Goal: Find specific page/section: Find specific page/section

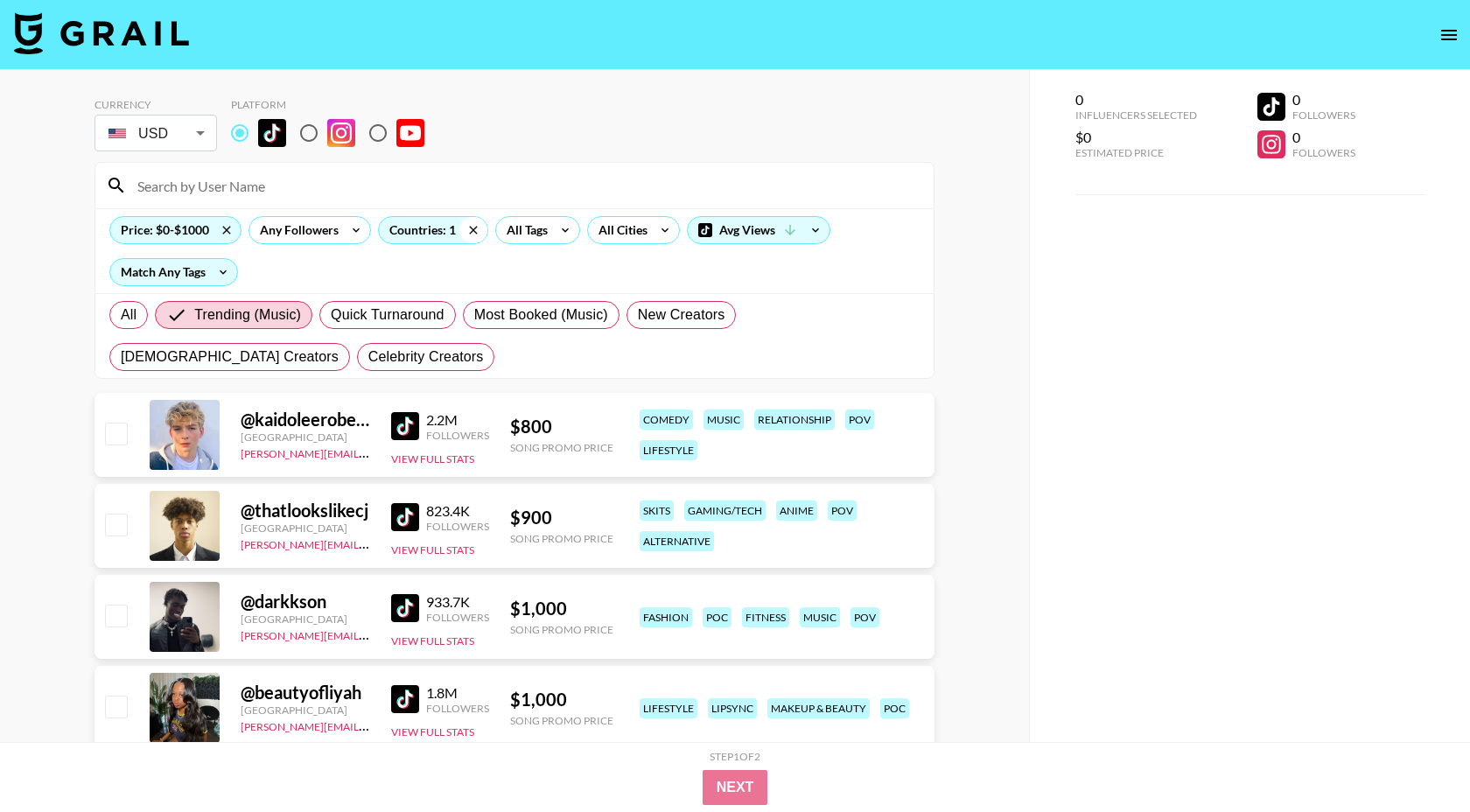
click at [466, 230] on icon at bounding box center [474, 230] width 28 height 26
click at [411, 229] on div "Countries: 1" at bounding box center [433, 230] width 109 height 26
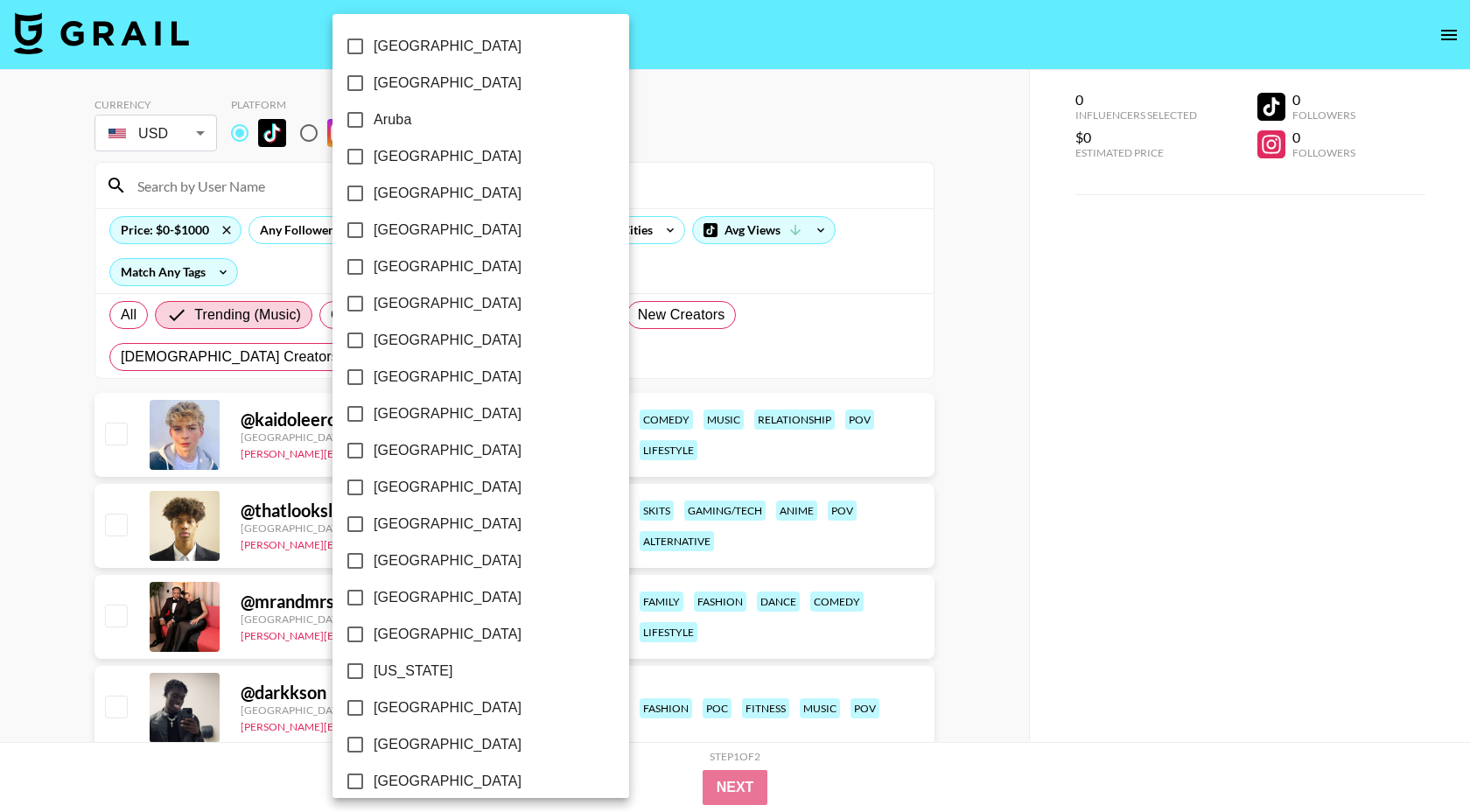
checkbox input "false"
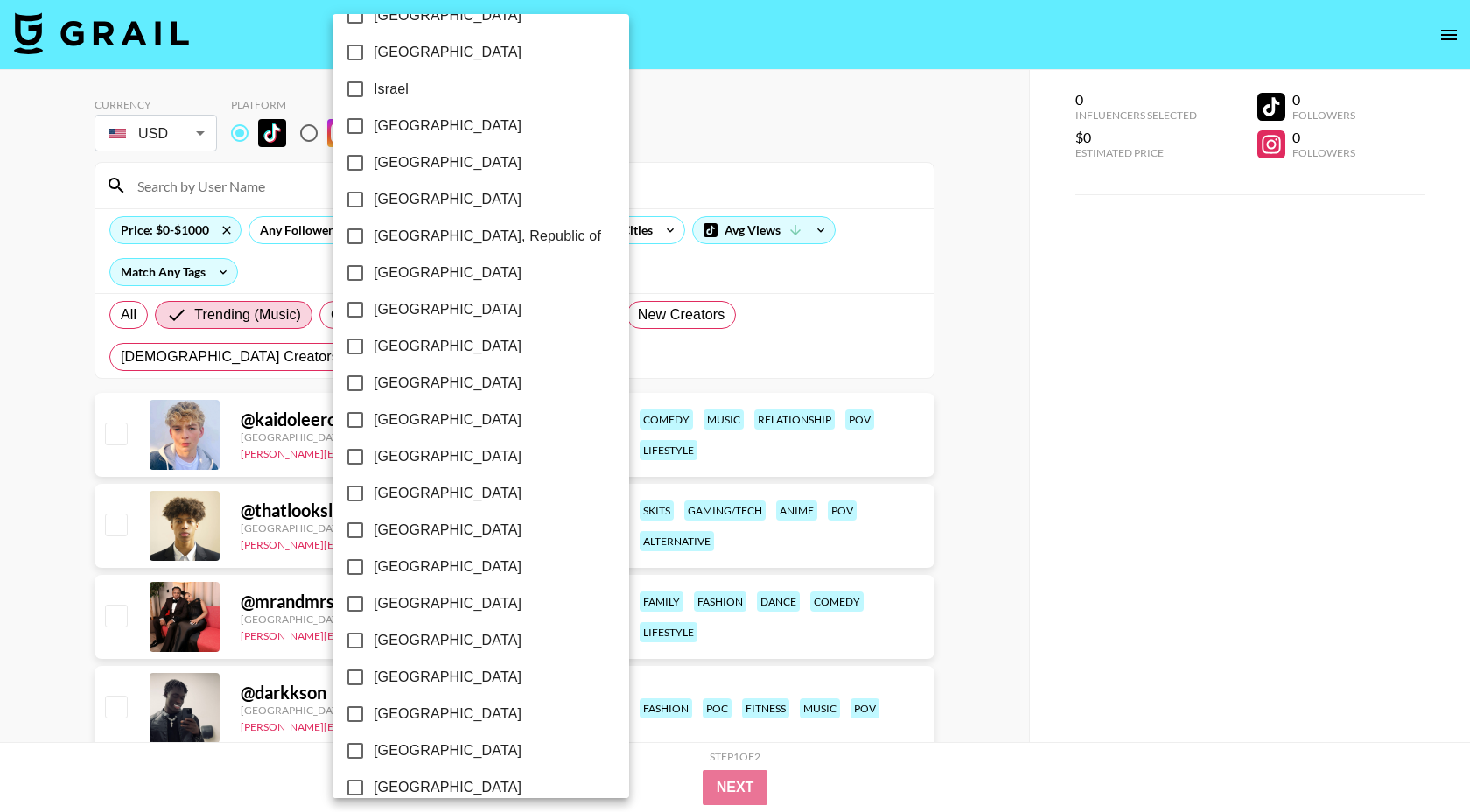
scroll to position [791, 0]
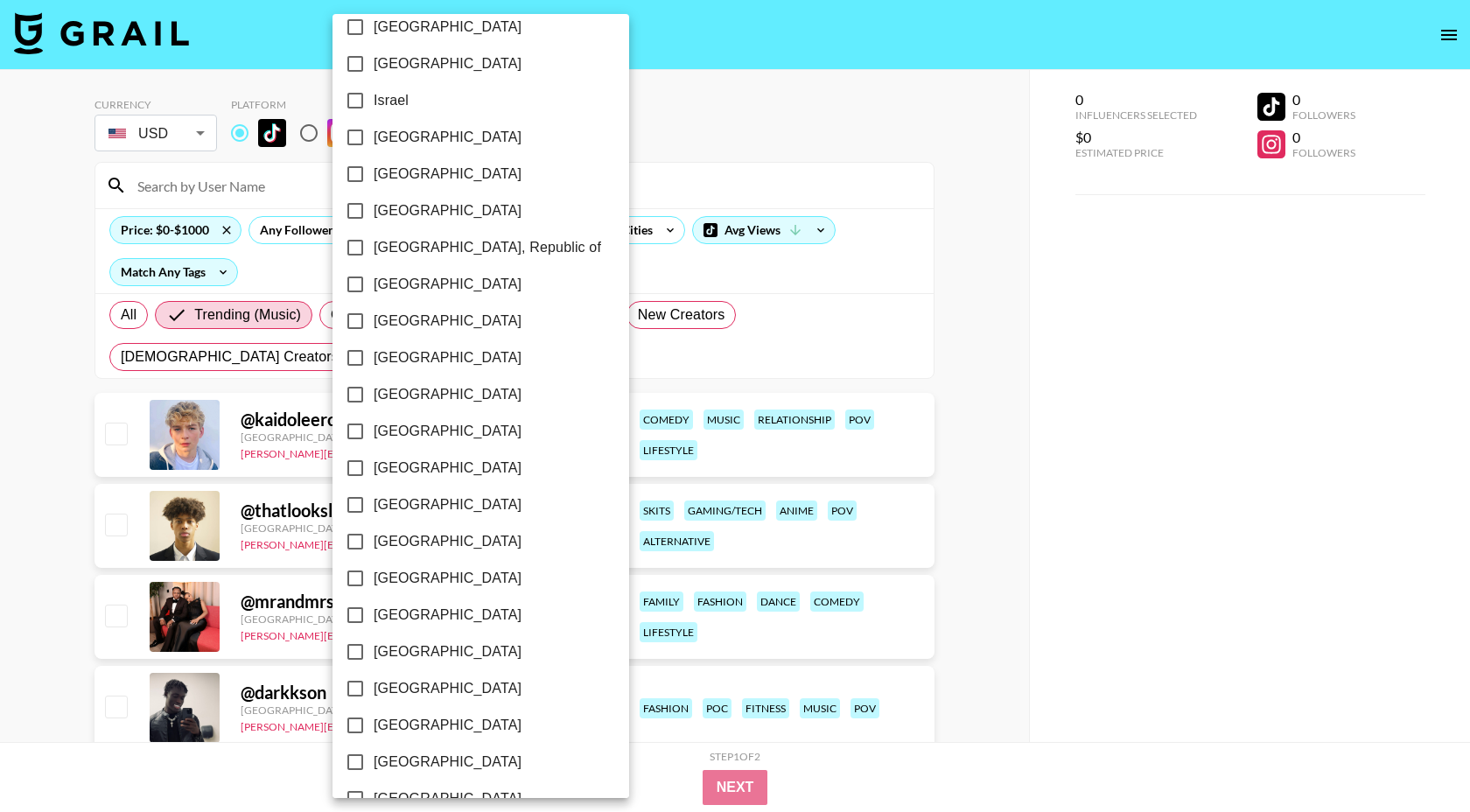
click at [403, 66] on span "[GEOGRAPHIC_DATA]" at bounding box center [448, 63] width 148 height 21
click at [374, 66] on input "[GEOGRAPHIC_DATA]" at bounding box center [355, 64] width 37 height 37
checkbox input "true"
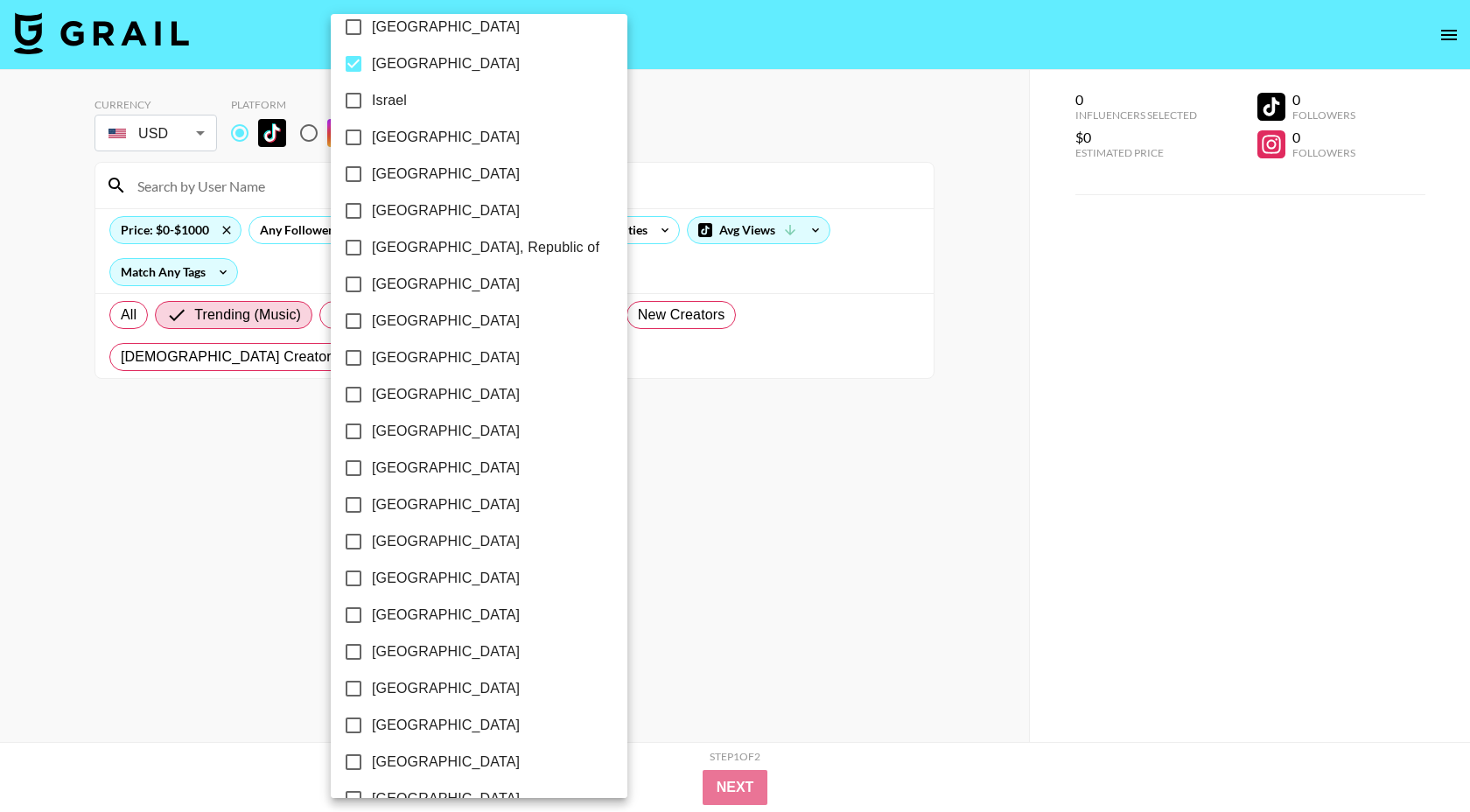
click at [612, 85] on div at bounding box center [735, 406] width 1470 height 812
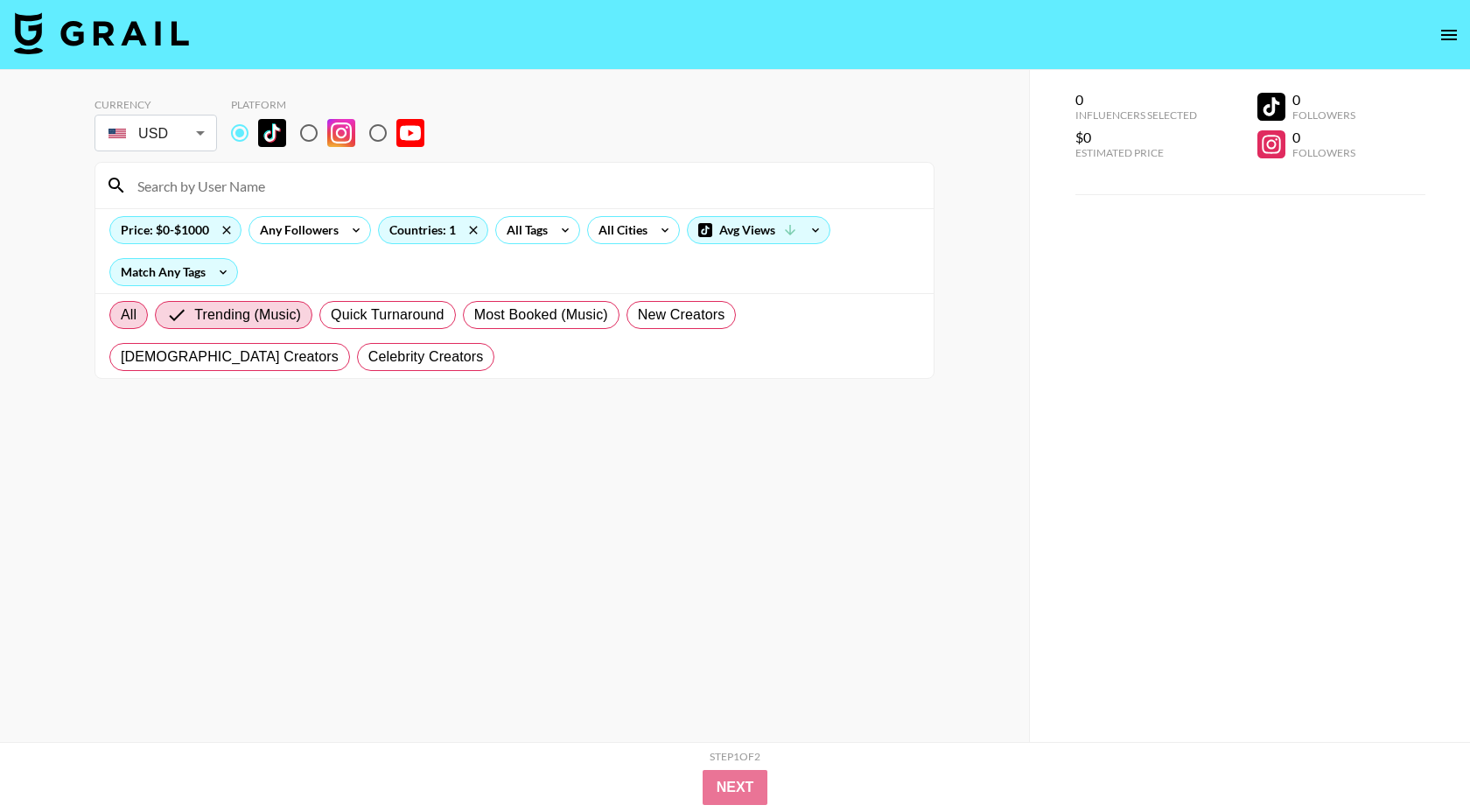
click at [133, 313] on span "All" at bounding box center [128, 314] width 16 height 21
click at [121, 315] on input "All" at bounding box center [121, 315] width 0 height 0
radio input "true"
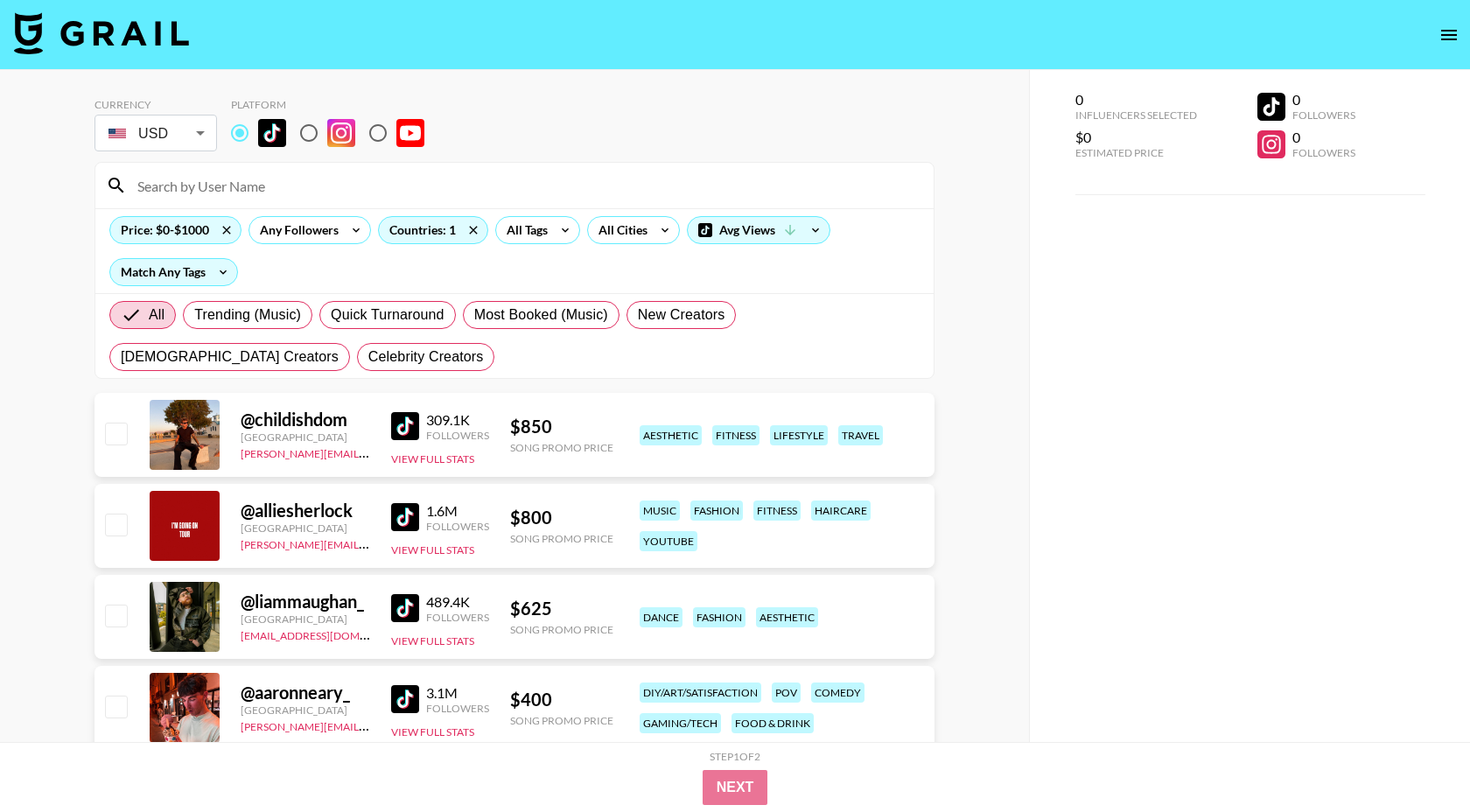
click at [182, 202] on div at bounding box center [514, 185] width 838 height 46
click at [175, 229] on div "Price: $0-$1000" at bounding box center [176, 230] width 130 height 26
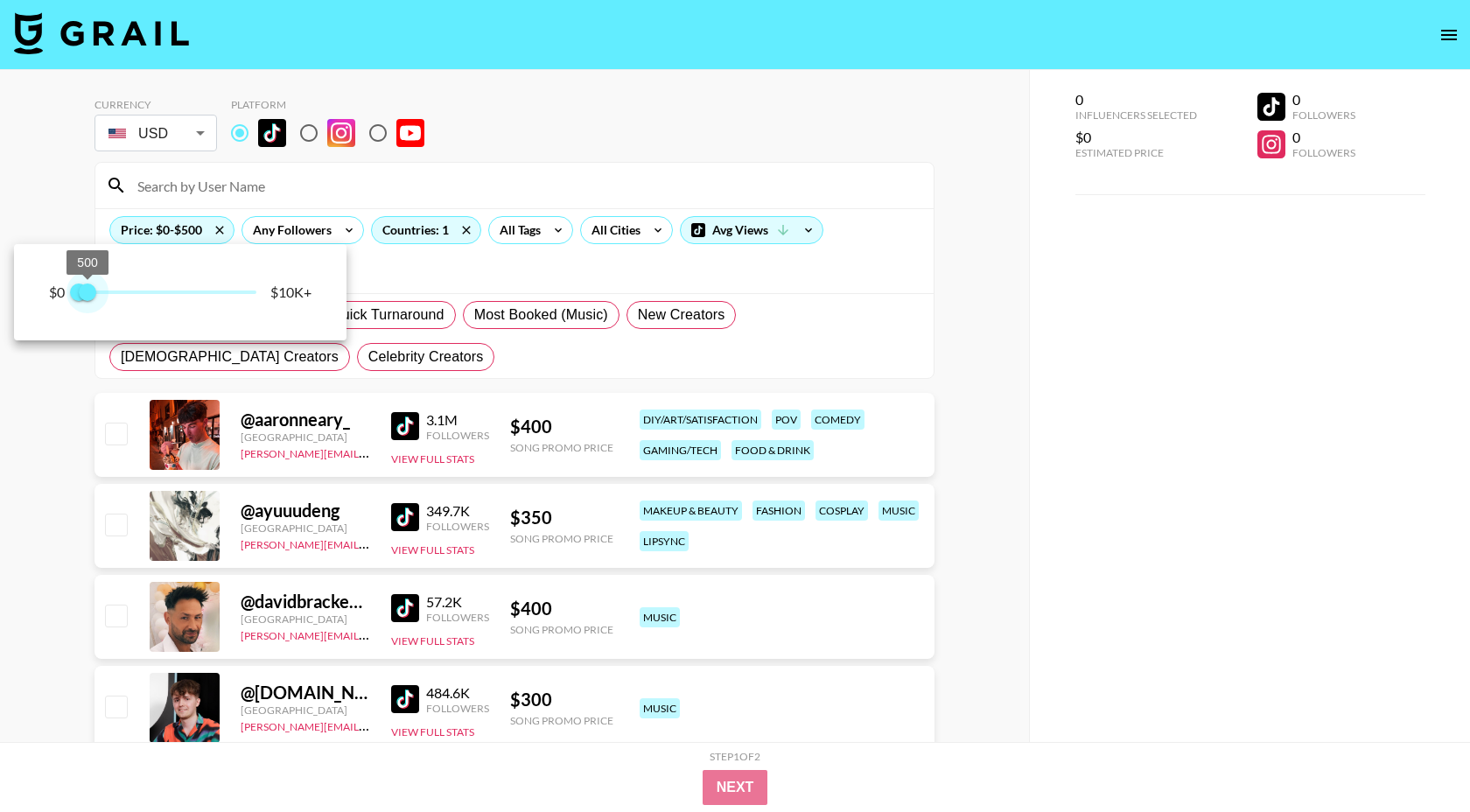
drag, startPoint x: 100, startPoint y: 294, endPoint x: 88, endPoint y: 296, distance: 12.2
click at [88, 296] on span "500" at bounding box center [87, 292] width 18 height 18
type input "250"
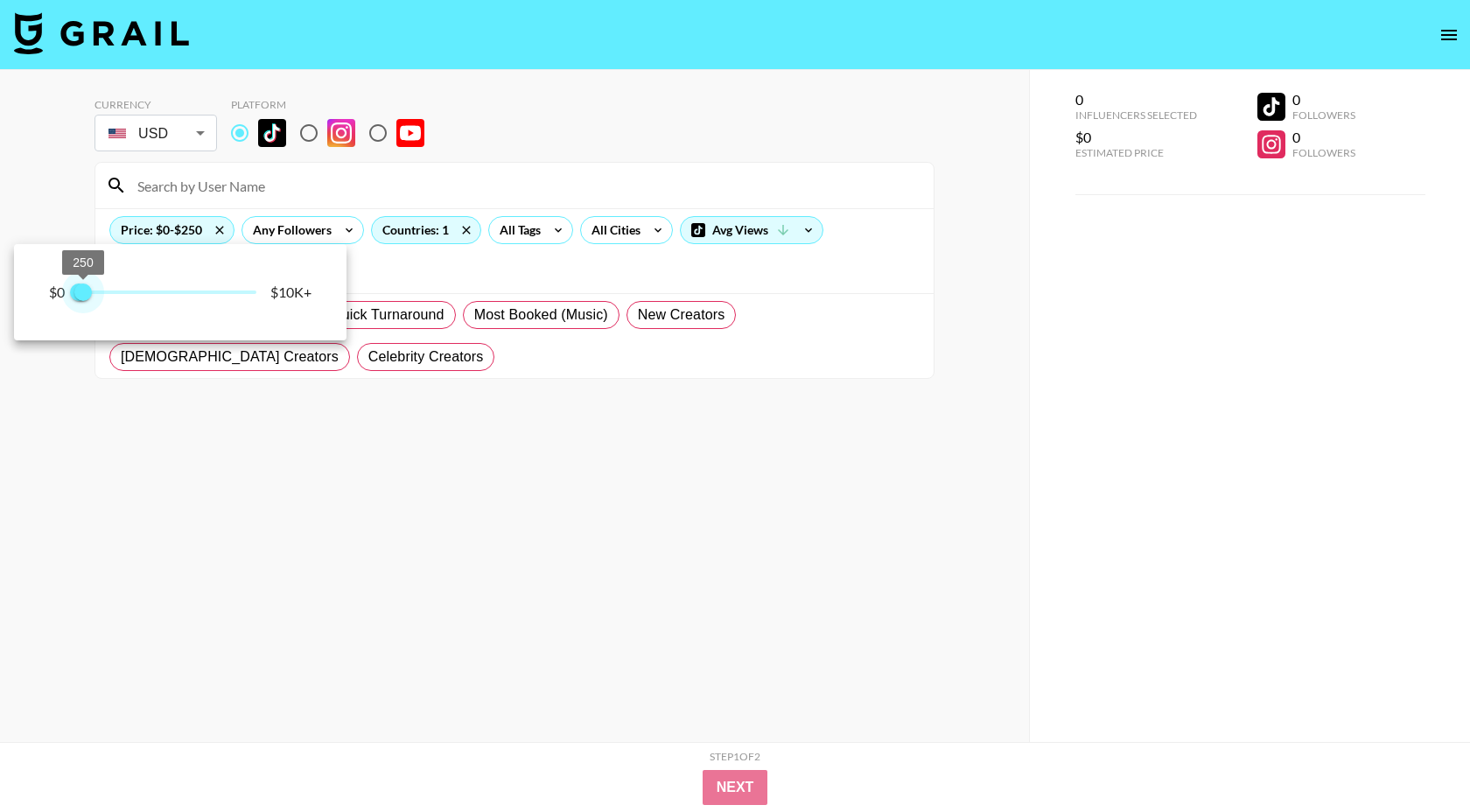
click at [85, 297] on span "250" at bounding box center [83, 292] width 18 height 18
click at [267, 512] on div at bounding box center [735, 406] width 1470 height 812
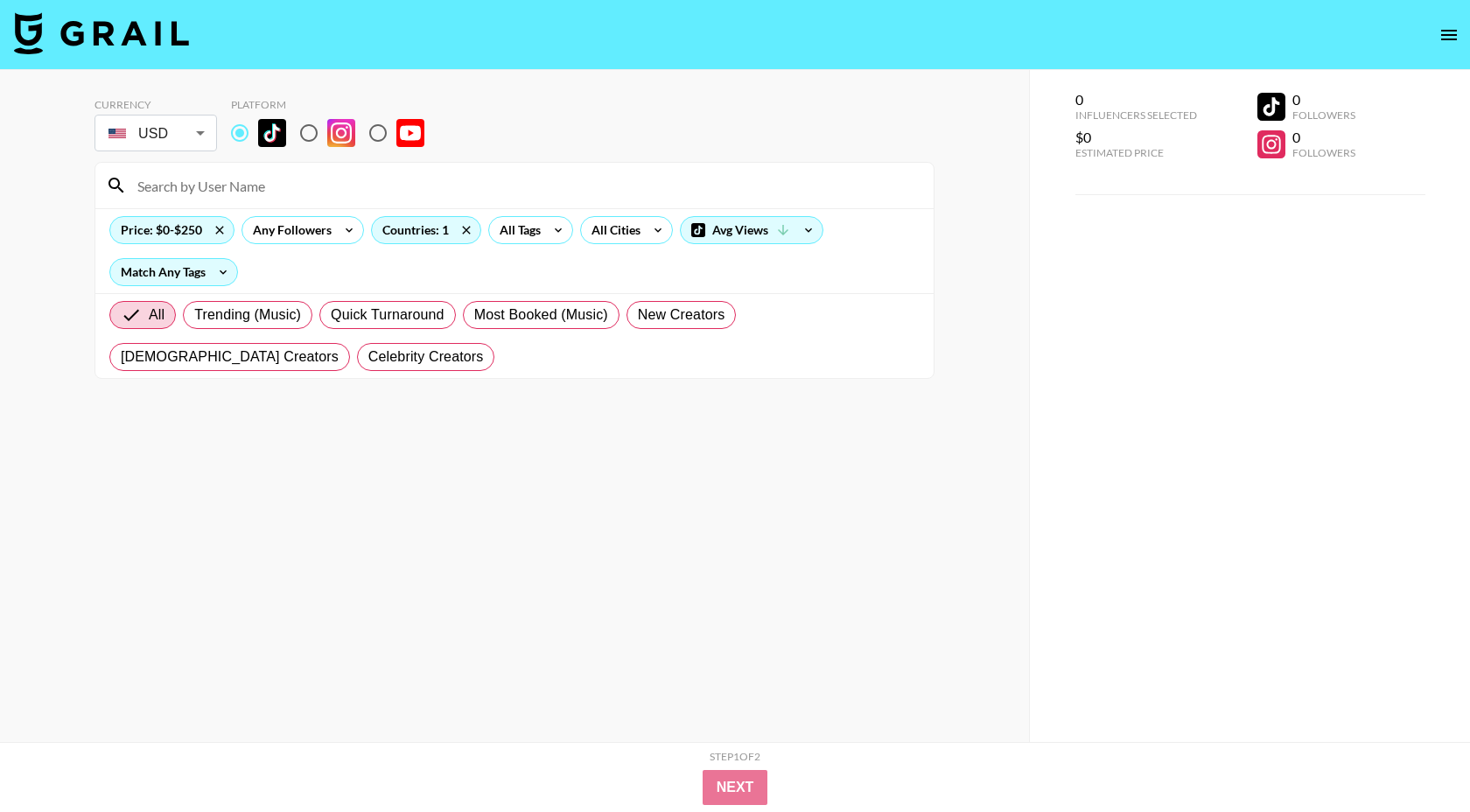
click at [317, 131] on input "radio" at bounding box center [309, 133] width 37 height 37
radio input "true"
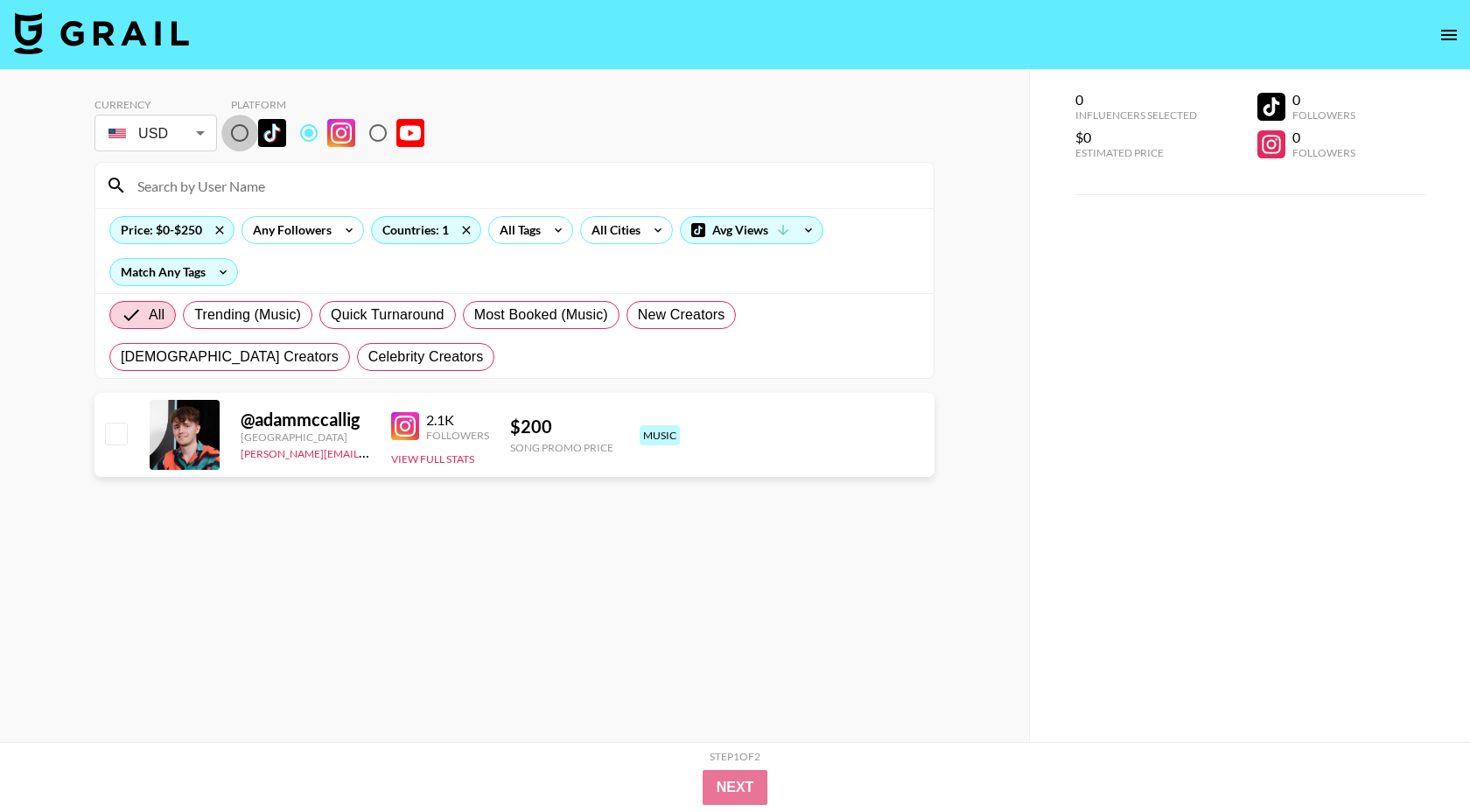
click at [243, 135] on input "radio" at bounding box center [240, 133] width 37 height 37
radio input "true"
